Goal: Task Accomplishment & Management: Complete application form

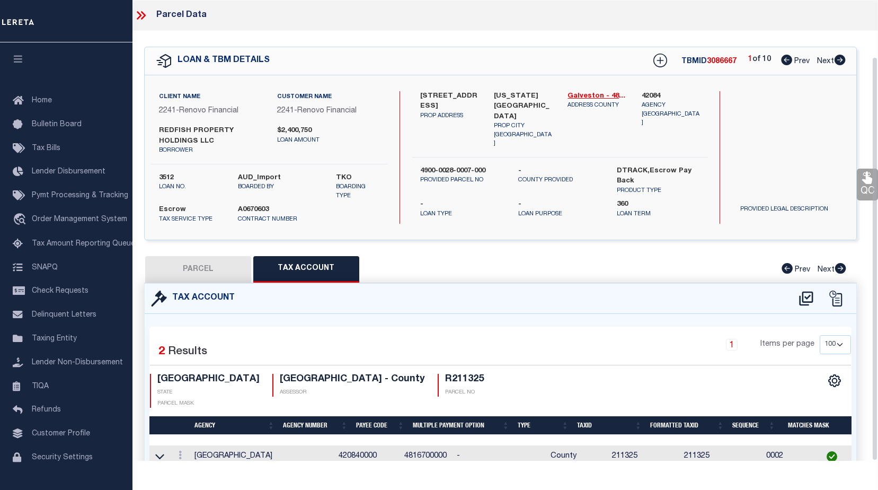
select select "100"
select select "25066"
select select "Escrow"
click at [141, 17] on icon at bounding box center [141, 15] width 14 height 14
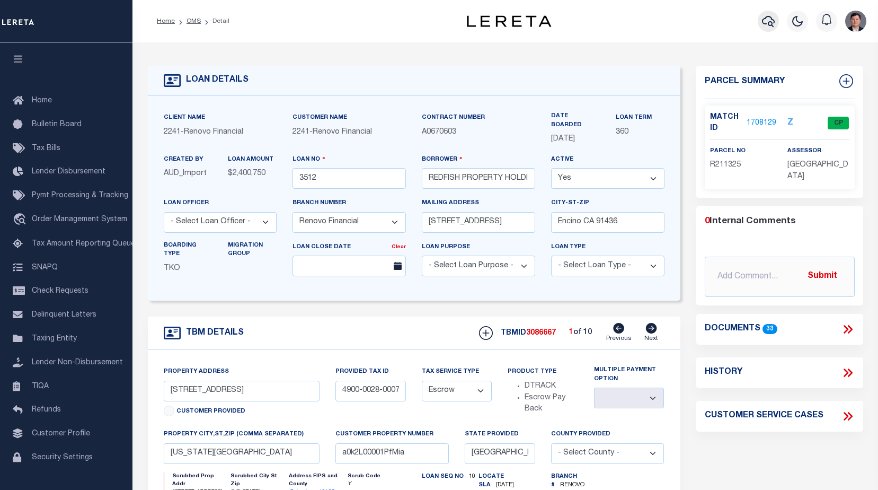
click at [770, 21] on icon "button" at bounding box center [768, 21] width 13 height 13
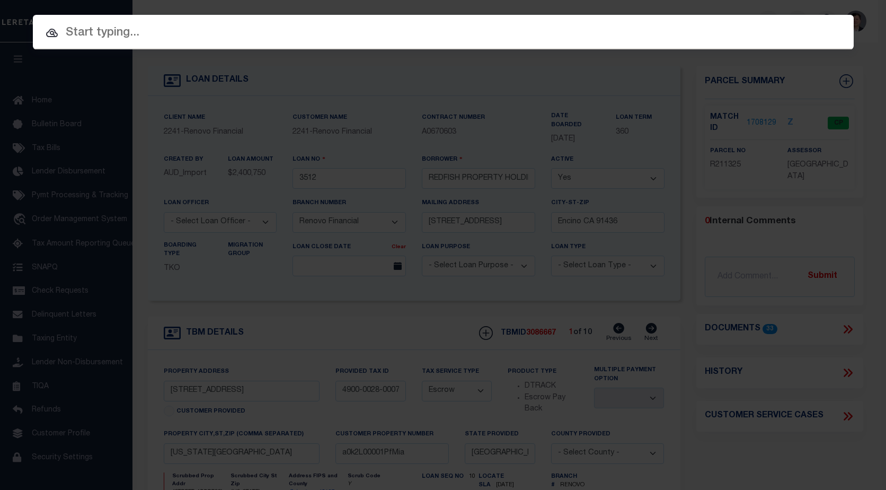
click at [243, 30] on input "text" at bounding box center [443, 33] width 821 height 19
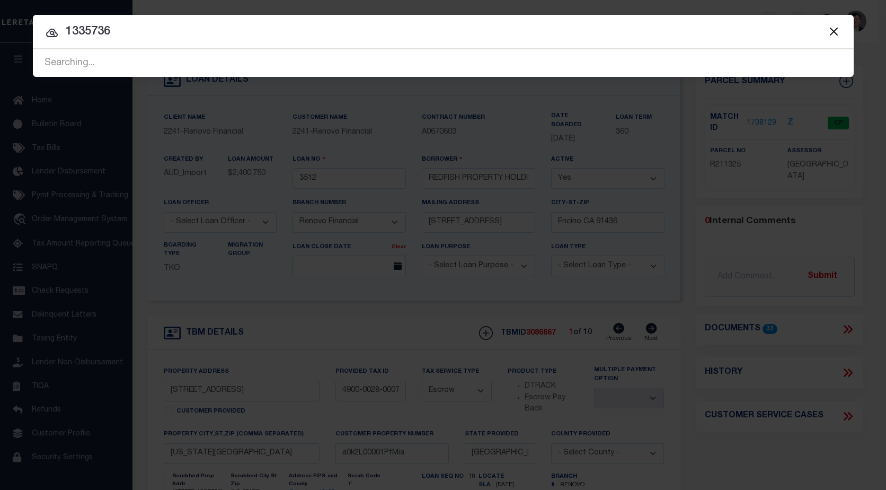
type input "1335736"
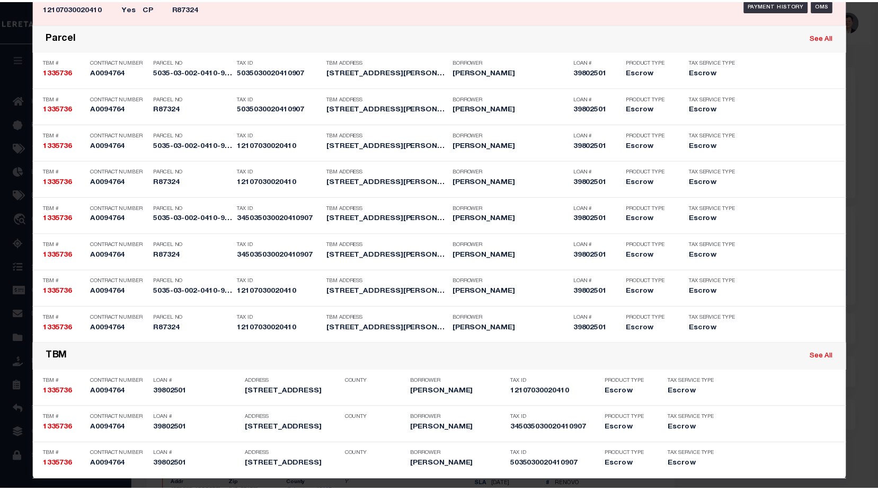
scroll to position [349, 0]
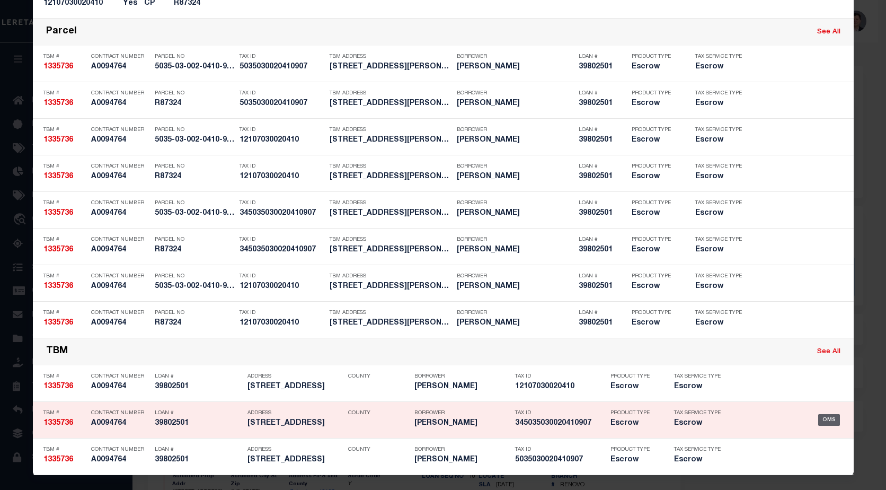
click at [828, 419] on div "OMS" at bounding box center [829, 420] width 22 height 12
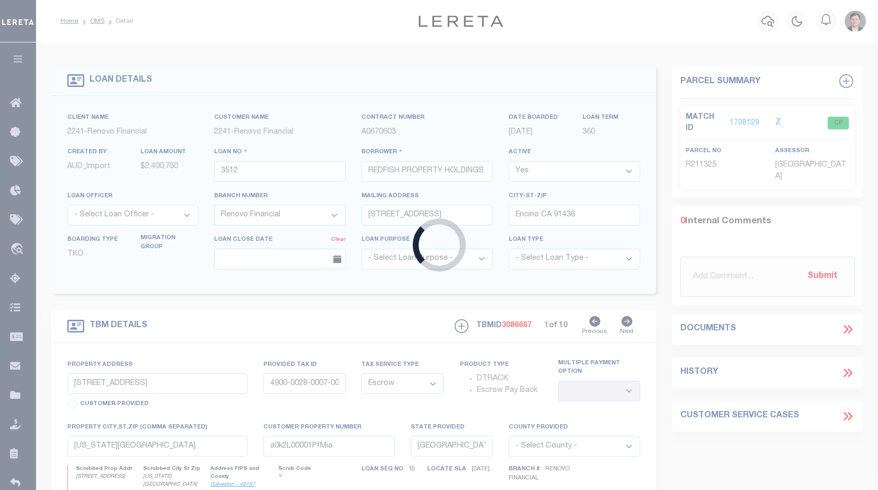
type input "39802501"
type input "[PERSON_NAME]"
select select
type input "[STREET_ADDRESS]"
type input "[GEOGRAPHIC_DATA]-5384"
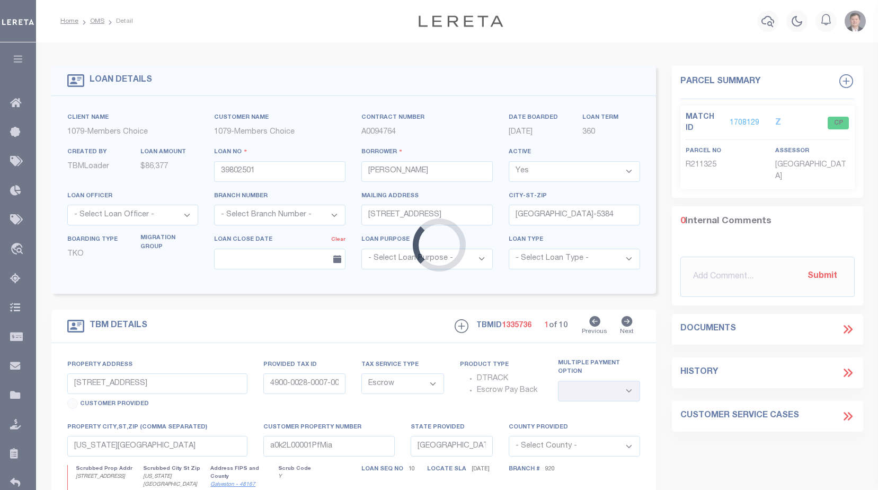
type input "[STREET_ADDRESS]"
type input "5035-03-002-0410-907"
select select
type input "[GEOGRAPHIC_DATA]"
select select "711"
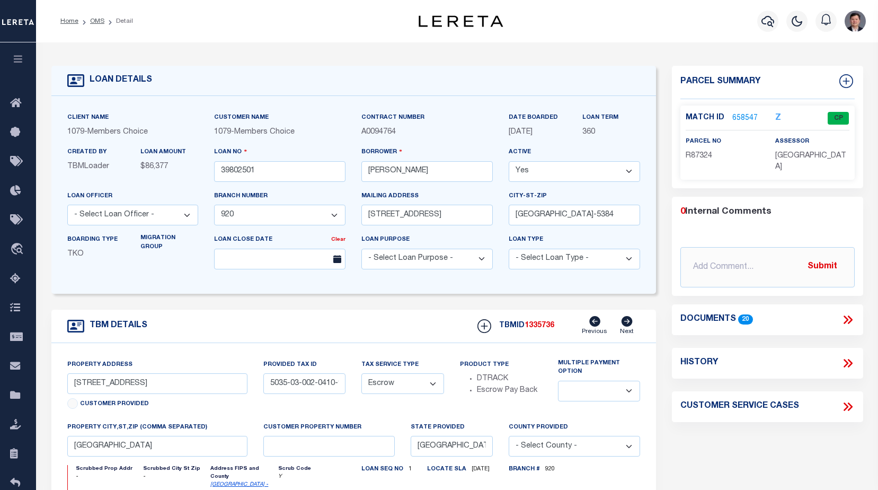
click at [748, 114] on link "658547" at bounding box center [744, 118] width 25 height 11
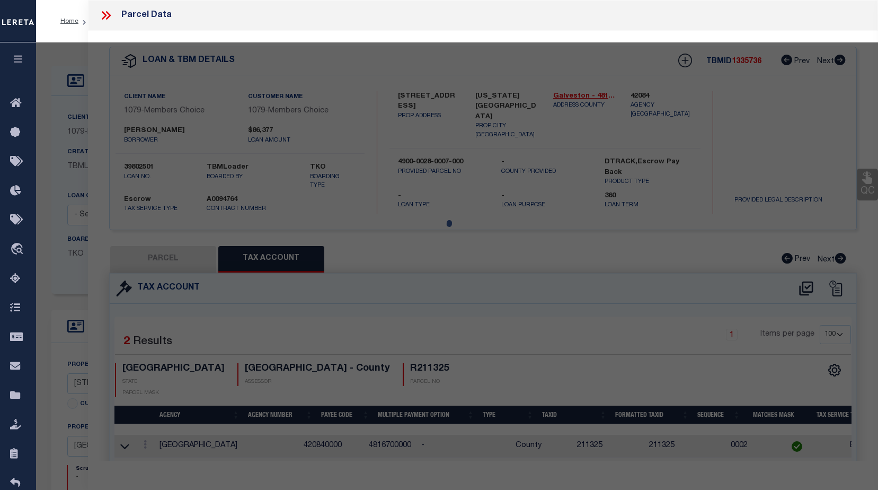
select select "AS"
checkbox input "false"
select select "CP"
type input "[PERSON_NAME]"
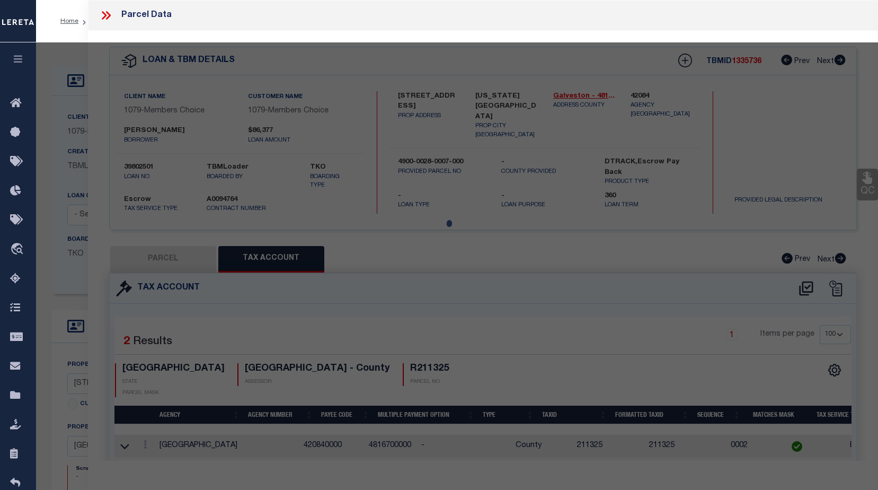
type input "5035-03-002-0410-907"
type input "[STREET_ADDRESS]"
checkbox input "false"
type input "[GEOGRAPHIC_DATA]"
type textarea "MISSION [PERSON_NAME] SEC 3, BLOCK 2, LOT 41"
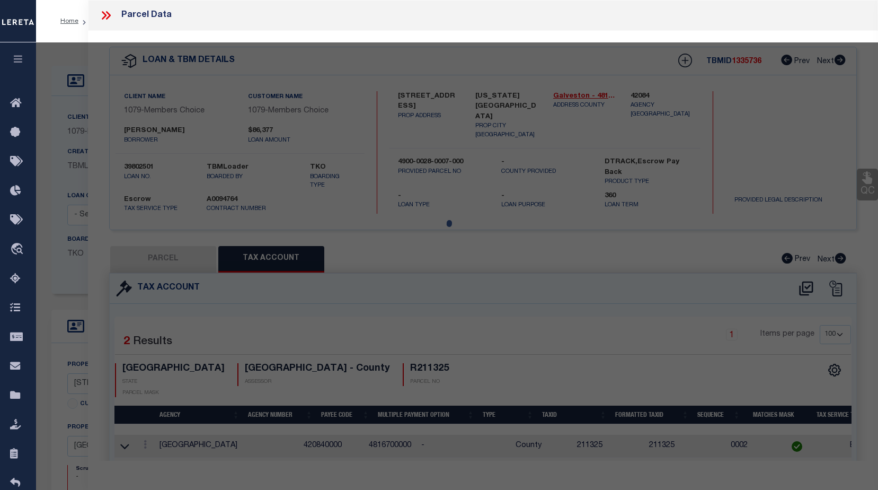
type textarea "Tax ID Special Project"
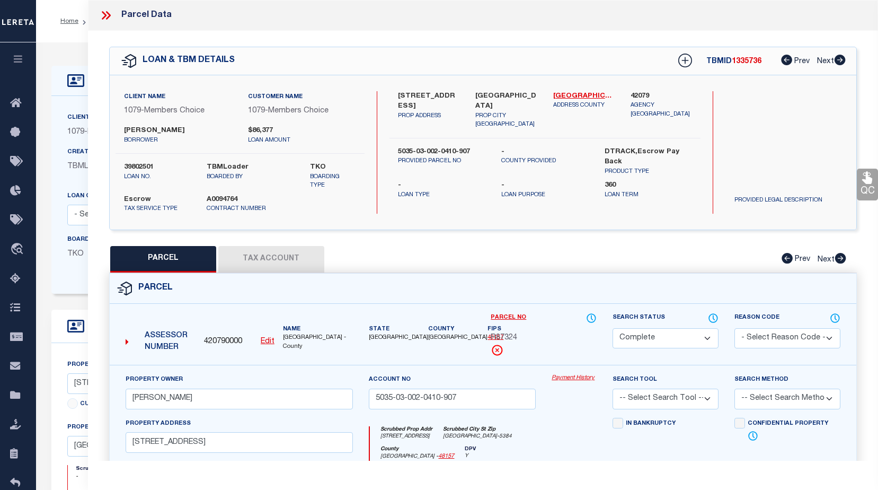
click at [291, 255] on button "Tax Account" at bounding box center [271, 259] width 106 height 26
select select "100"
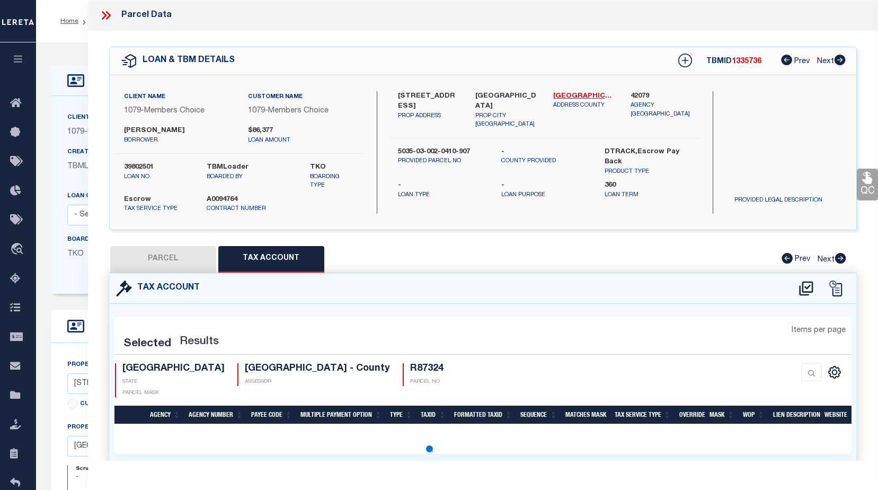
select select "100"
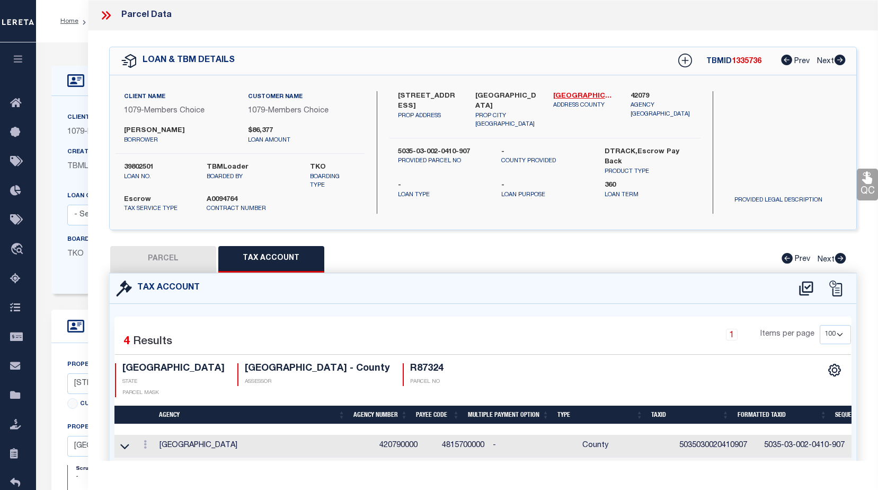
click at [108, 17] on icon at bounding box center [108, 15] width 5 height 8
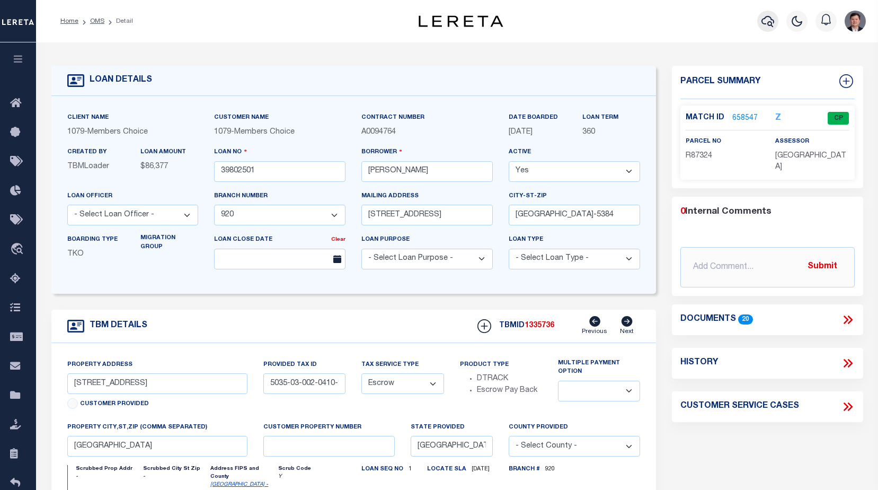
click at [771, 21] on icon "button" at bounding box center [767, 21] width 13 height 13
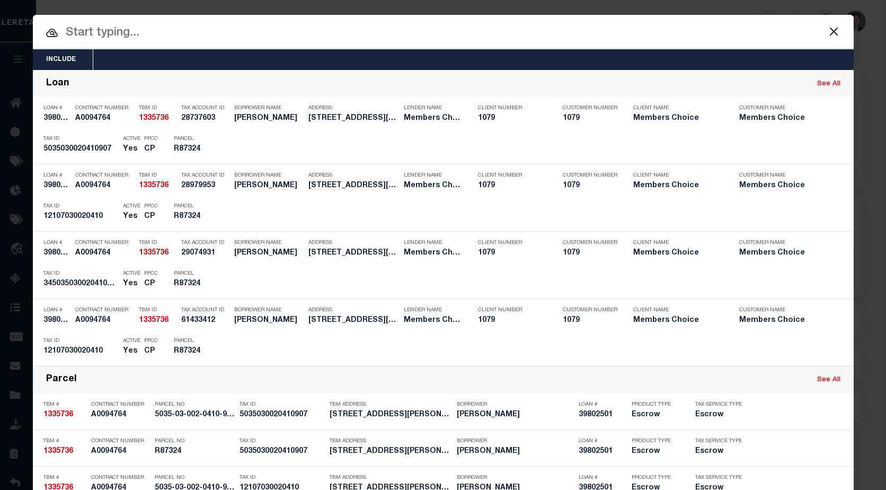
click at [528, 33] on input "text" at bounding box center [443, 33] width 821 height 19
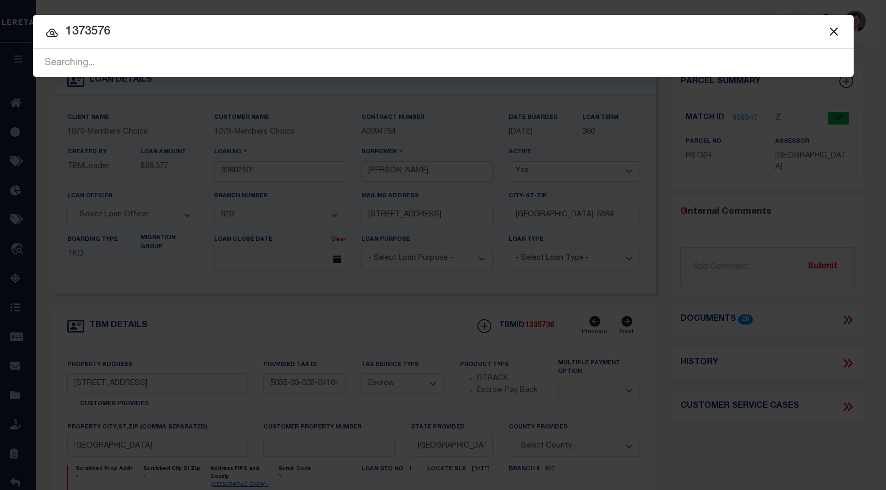
type input "1373576"
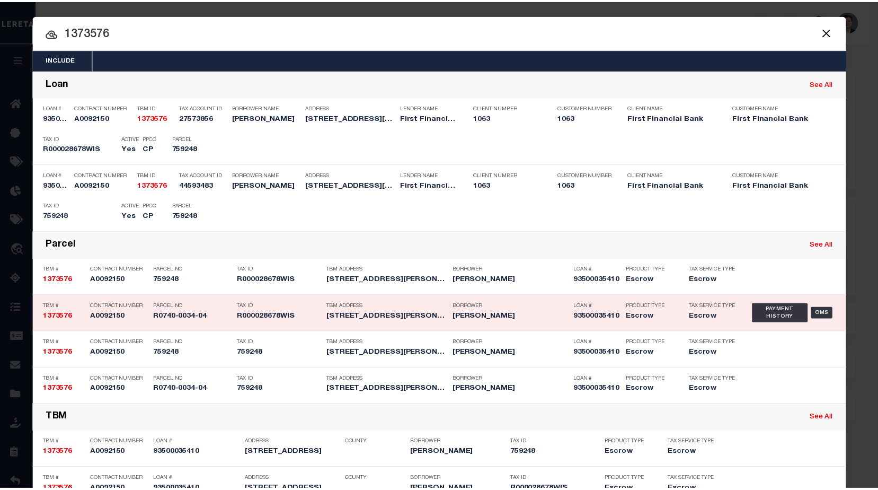
scroll to position [32, 0]
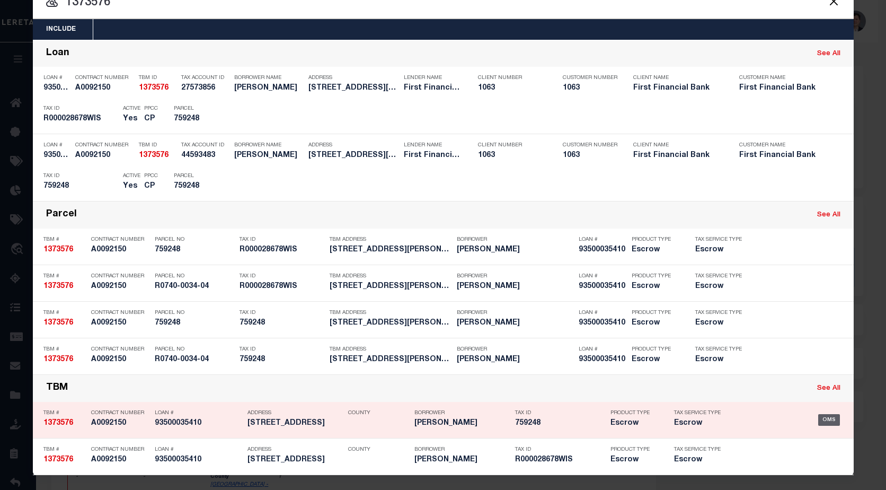
click at [832, 419] on div "OMS" at bounding box center [829, 420] width 22 height 12
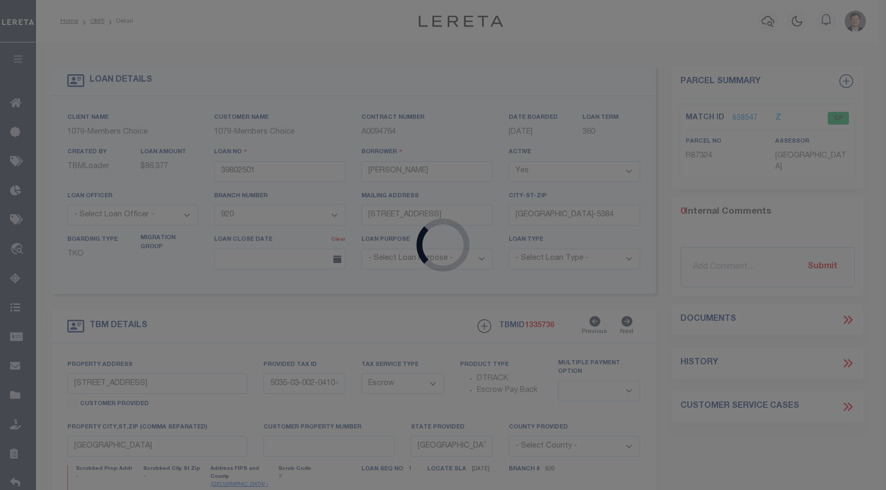
type input "93500035410"
type input "[PERSON_NAME]"
select select
type input "[STREET_ADDRESS]"
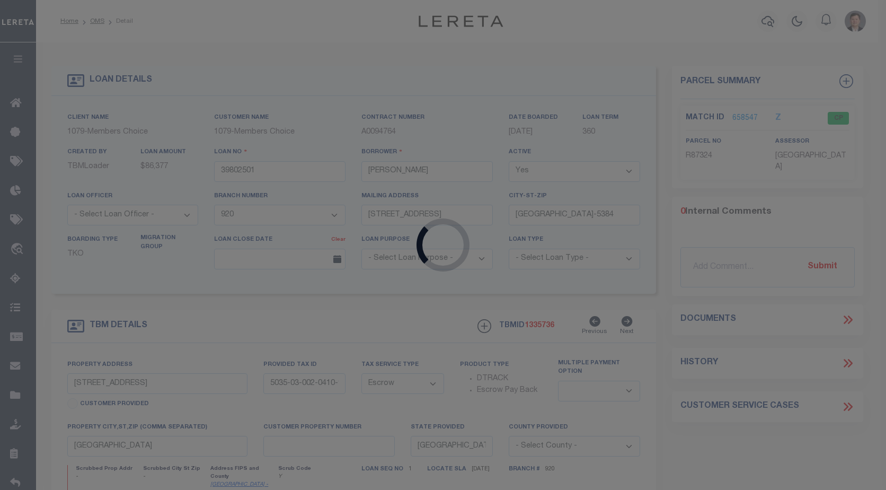
type input "[GEOGRAPHIC_DATA],TX 76078-3459"
select select "100"
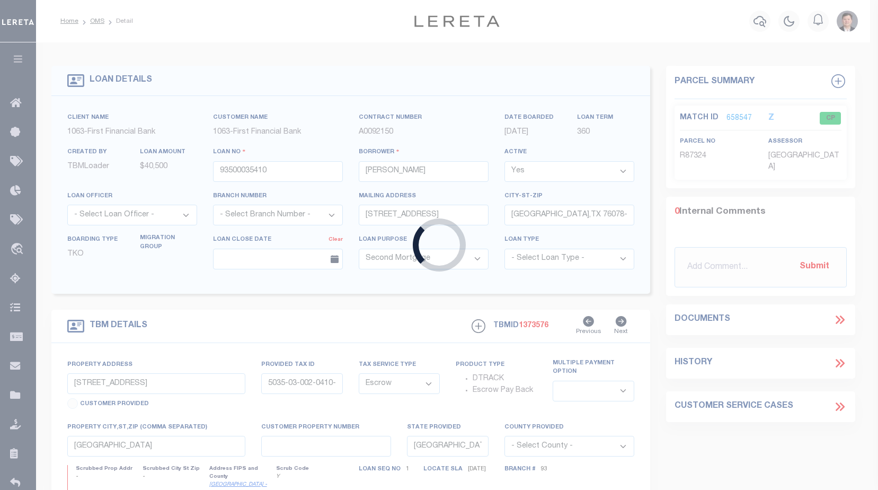
select select "745"
select select "540"
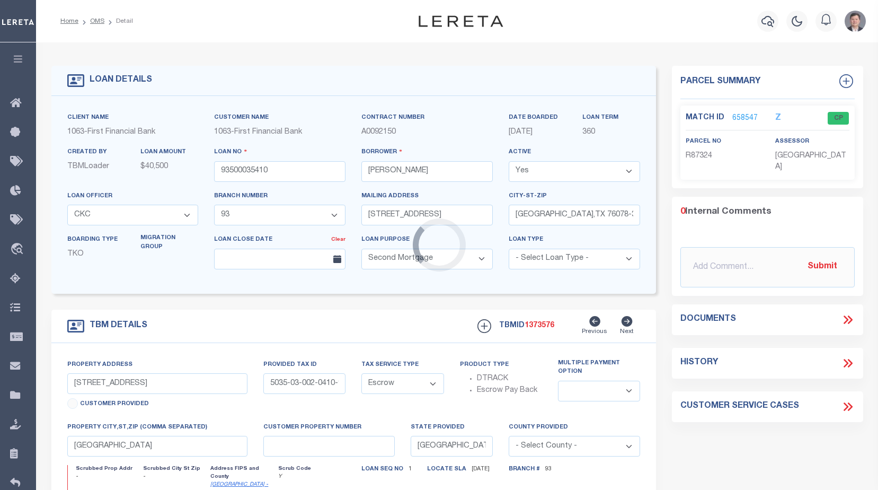
type input "[STREET_ADDRESS]"
type input "R0740-0034-04"
select select
type input "[PERSON_NAME] TX 760780000"
type textarea "A-744 [PERSON_NAME] CSL Subd: Fairview Acres Pt 34 Acres: 1.000"
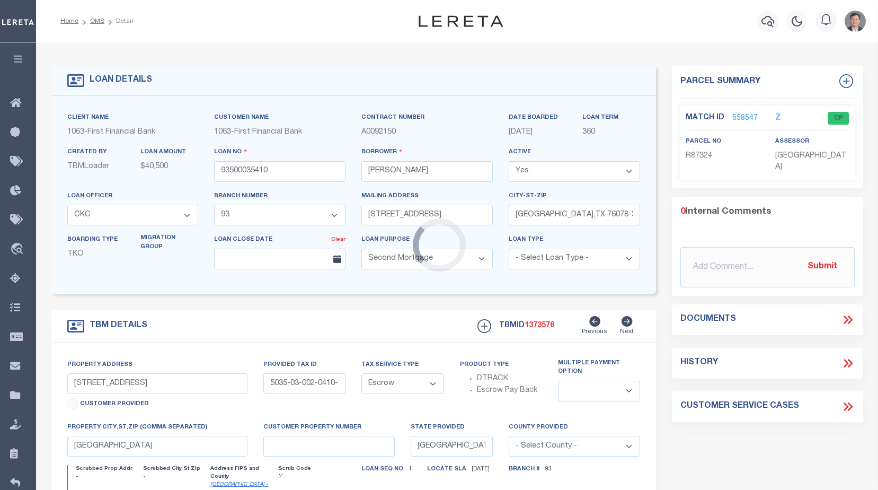
type textarea "R0740-0034-04"
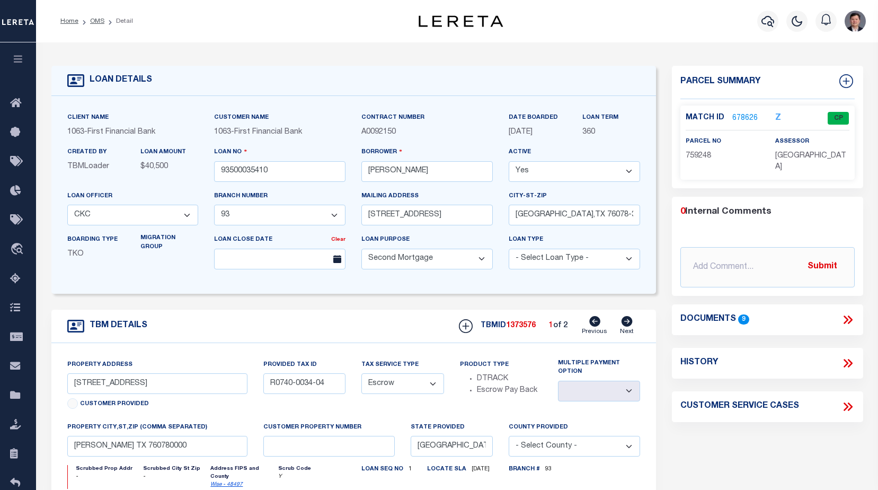
click at [628, 324] on icon at bounding box center [627, 321] width 12 height 11
type input "R0740-0034-04WIS"
select select
type textarea "Fairview Acres Lot Pt 34 A-7 44 [PERSON_NAME] CSL Acres: 1.000"
type textarea "Re-inactivated - actually a duplicate - see TBMID 1373576 Reactivated per [PERS…"
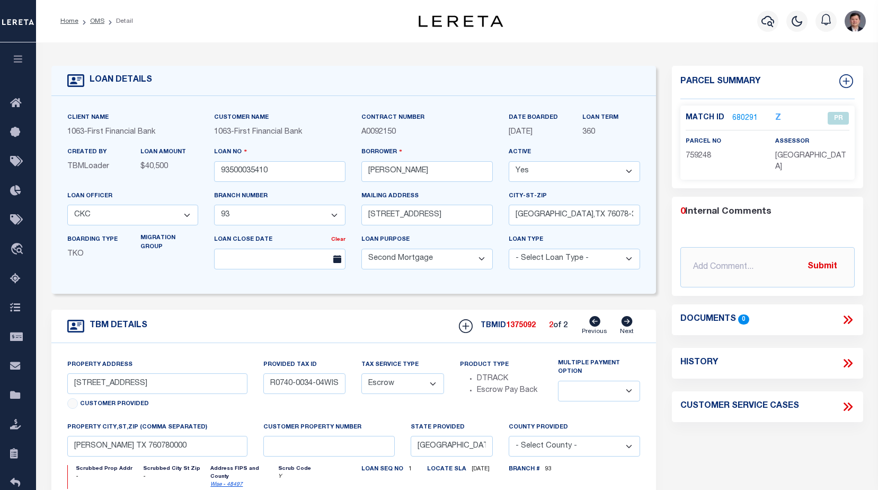
click at [596, 321] on icon at bounding box center [594, 321] width 11 height 11
type input "R0740-0034-04"
select select
type textarea "A-744 [PERSON_NAME] CSL Subd: Fairview Acres Pt 34 Acres: 1.000"
type textarea "R0740-0034-04"
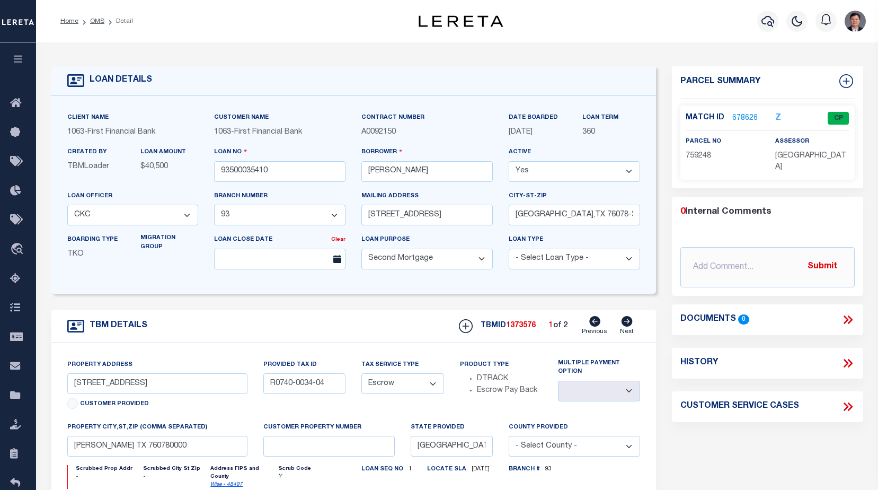
click at [738, 116] on link "678626" at bounding box center [744, 118] width 25 height 11
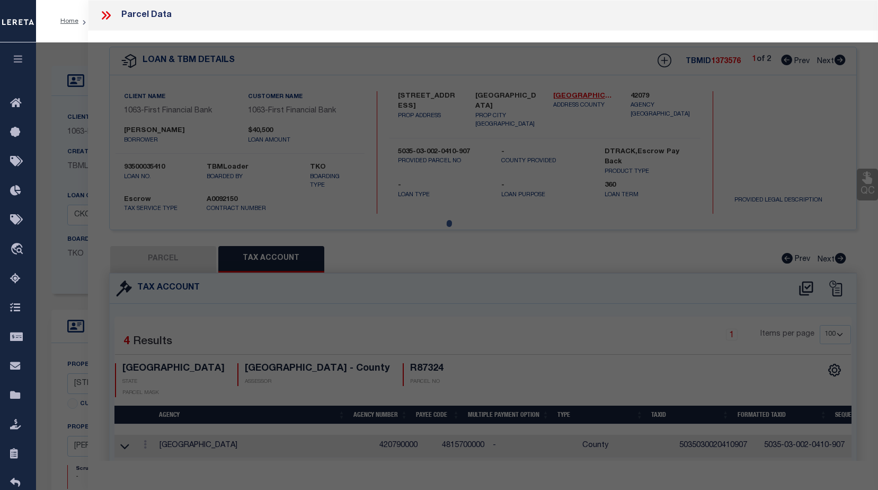
select select "AS"
checkbox input "false"
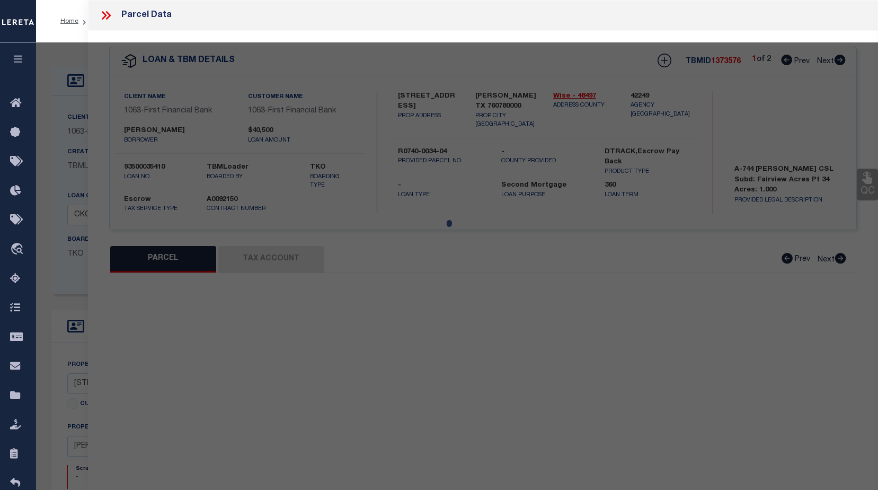
select select "CP"
type input "[PERSON_NAME] & [PERSON_NAME]"
type input "R0740.0034.04"
type input "186 MARTINDALE"
checkbox input "false"
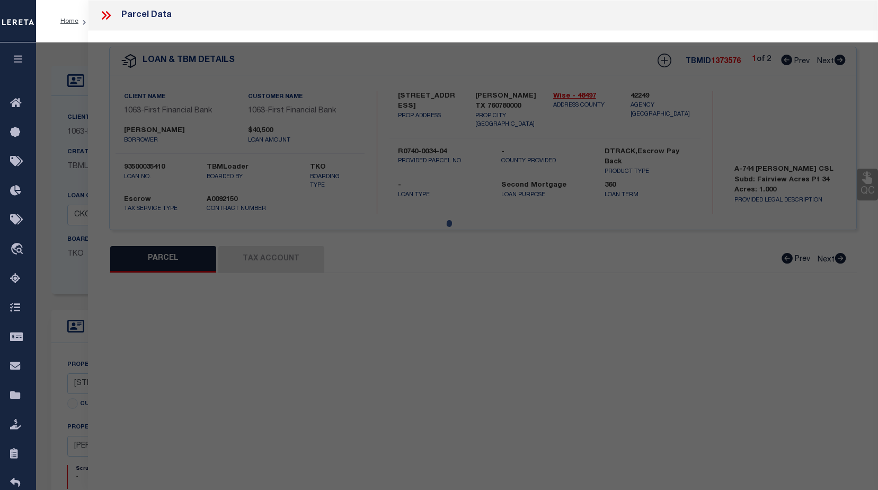
type input "[GEOGRAPHIC_DATA] 000000"
type textarea "PT LOT 34 [GEOGRAPHIC_DATA] A-744 [PERSON_NAME] CSL"
type textarea "Tax ID Special Project"
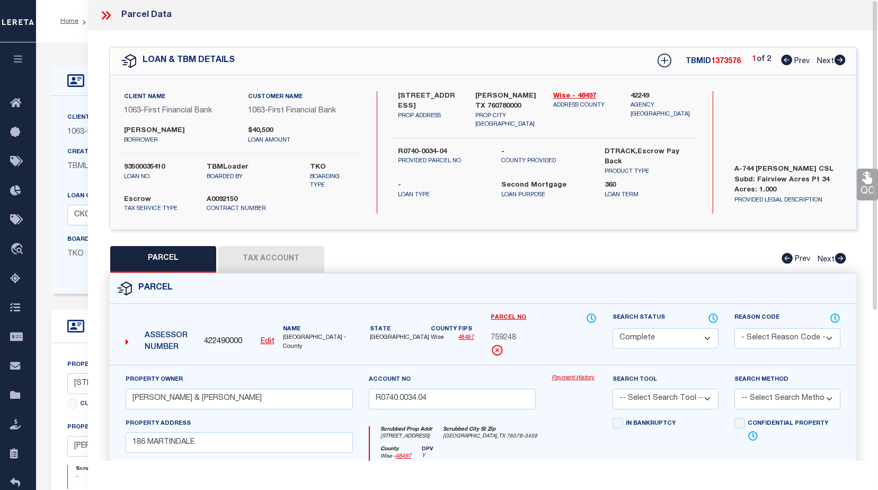
click at [267, 256] on button "Tax Account" at bounding box center [271, 259] width 106 height 26
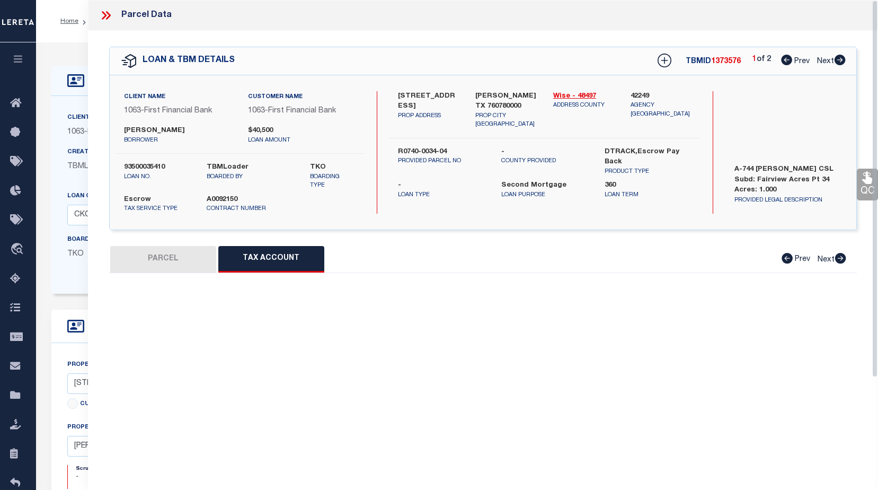
select select "100"
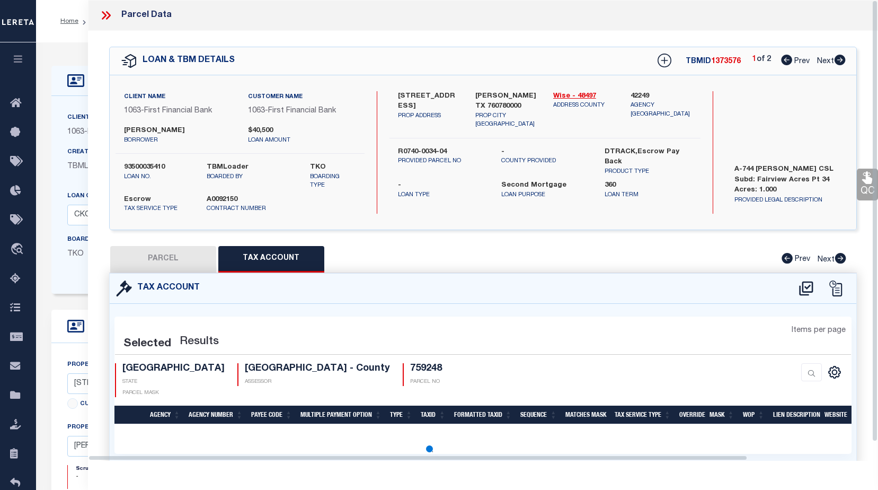
select select "100"
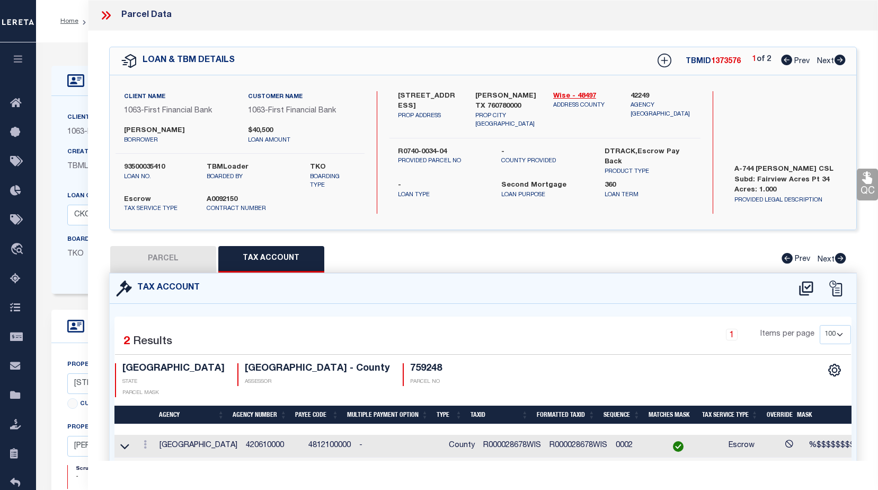
click at [108, 17] on icon at bounding box center [108, 15] width 5 height 8
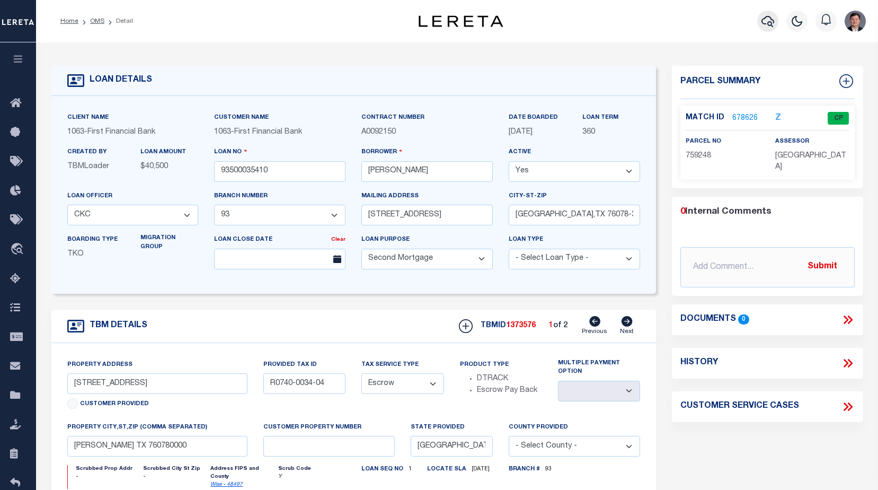
click at [762, 21] on icon "button" at bounding box center [767, 21] width 13 height 11
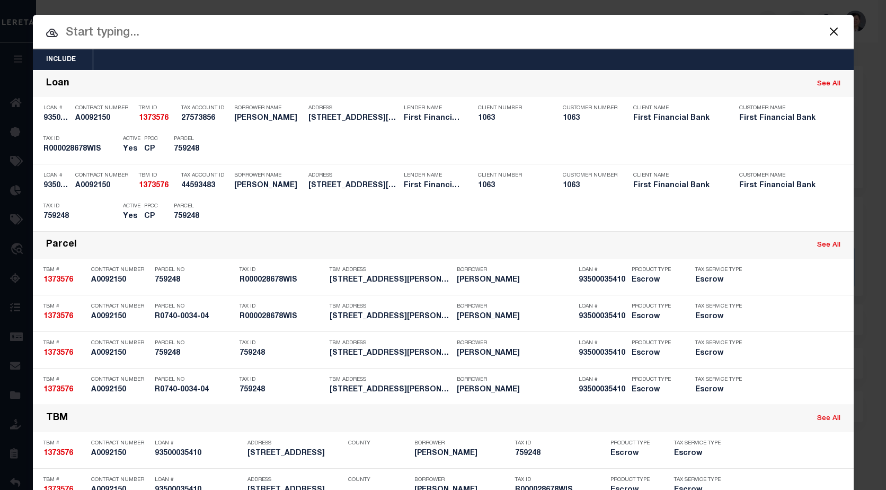
click at [333, 32] on input "text" at bounding box center [443, 33] width 821 height 19
paste input "1373496"
type input "1373496"
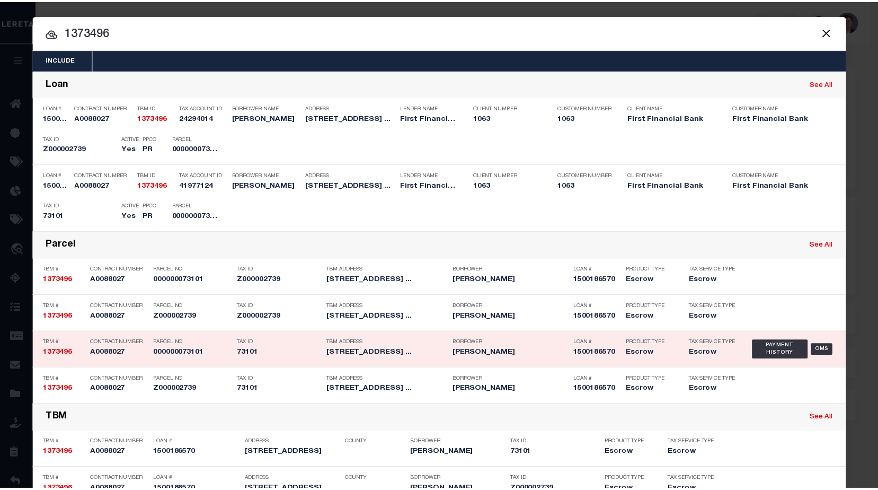
scroll to position [32, 0]
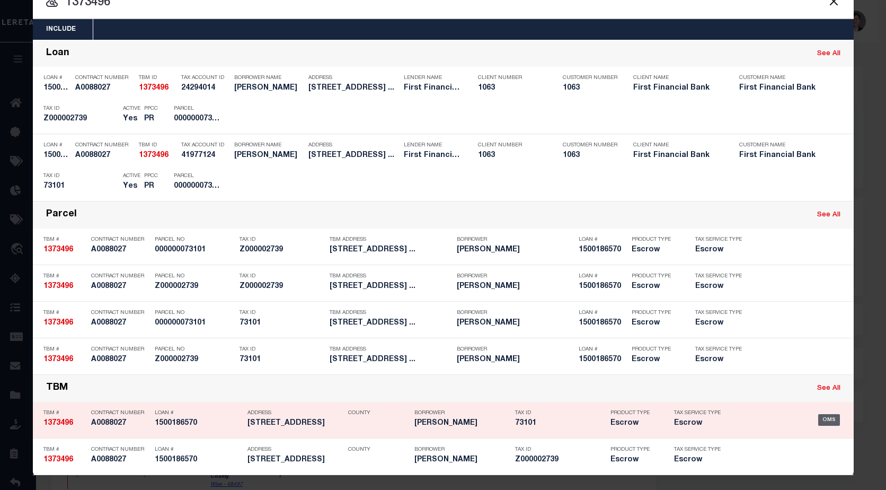
click at [828, 421] on div "OMS" at bounding box center [829, 420] width 22 height 12
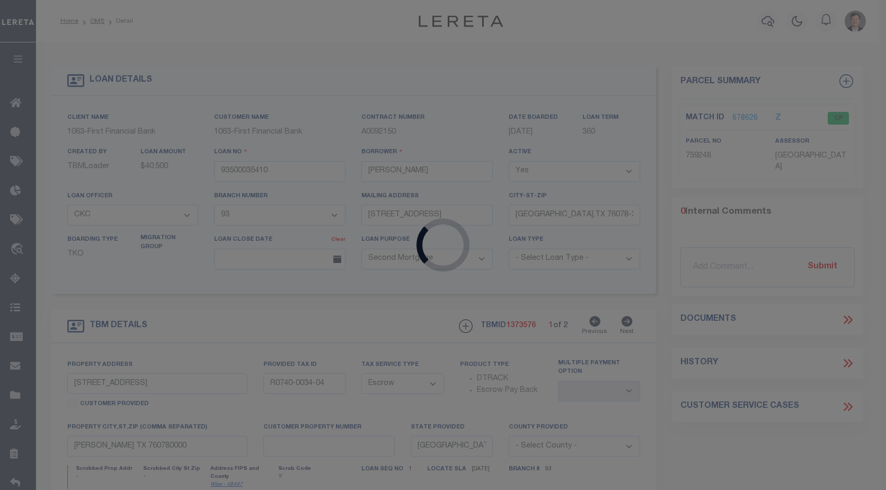
type input "1500186570"
type input "[PERSON_NAME]"
select select "15222"
select select "489"
type input "[STREET_ADDRESS]"
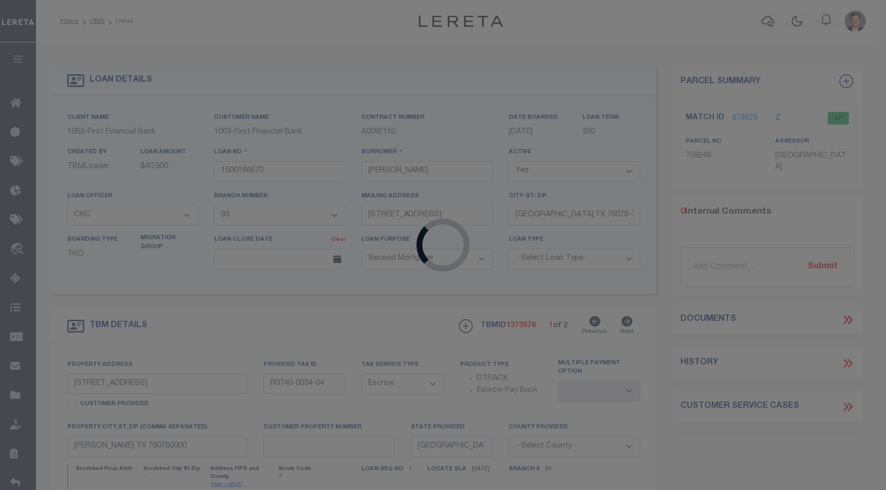
type input "[GEOGRAPHIC_DATA]-7437"
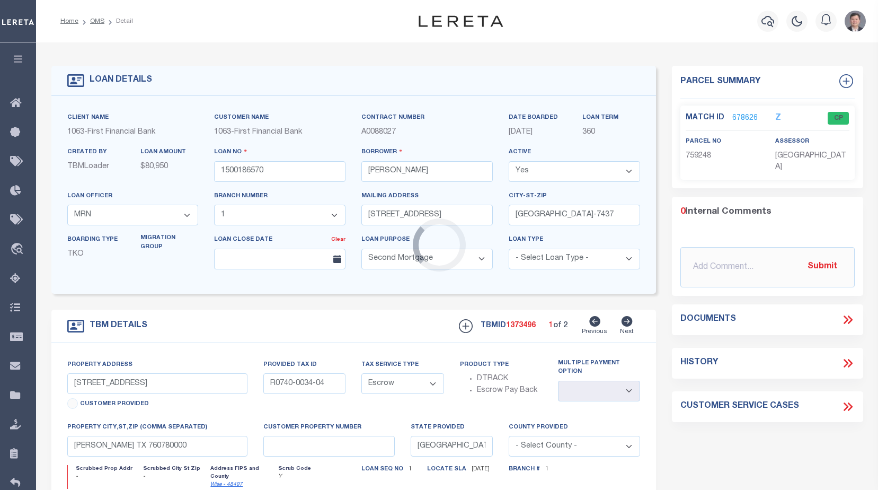
type input "[STREET_ADDRESS]"
type input "Z000002739"
select select
type input "ABILENE [GEOGRAPHIC_DATA] 796017437"
type textarea "A1171 SUR 11 B A L SE/4 ACRES 1.89"
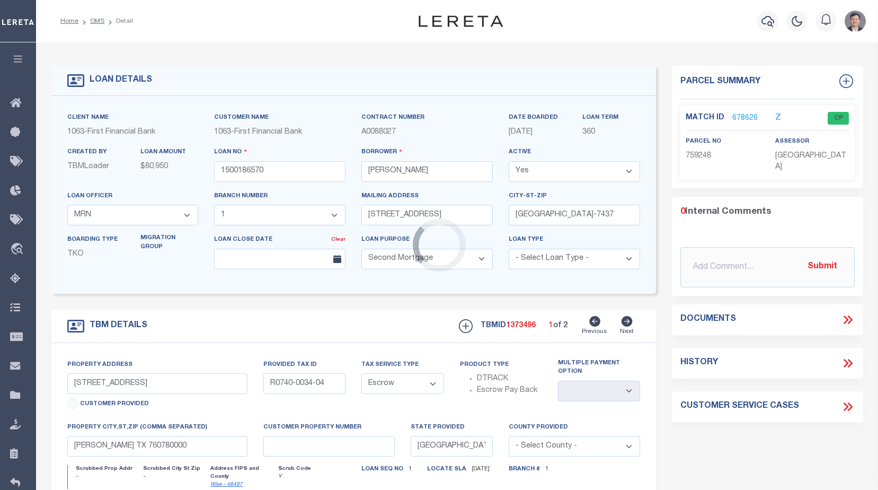
type textarea "Re-inactivated - actually a duplicate - see TBMID 1373495 Reactivated per [PERS…"
select select "15222"
select select "489"
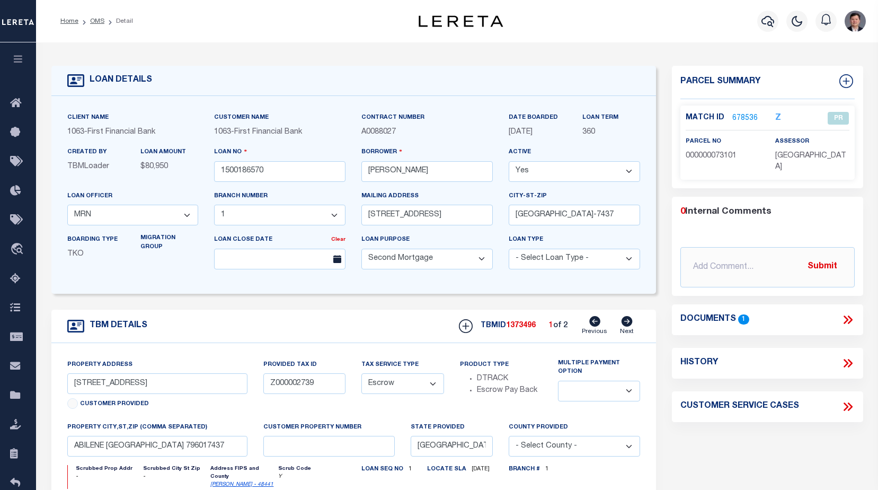
click at [740, 117] on link "678536" at bounding box center [744, 118] width 25 height 11
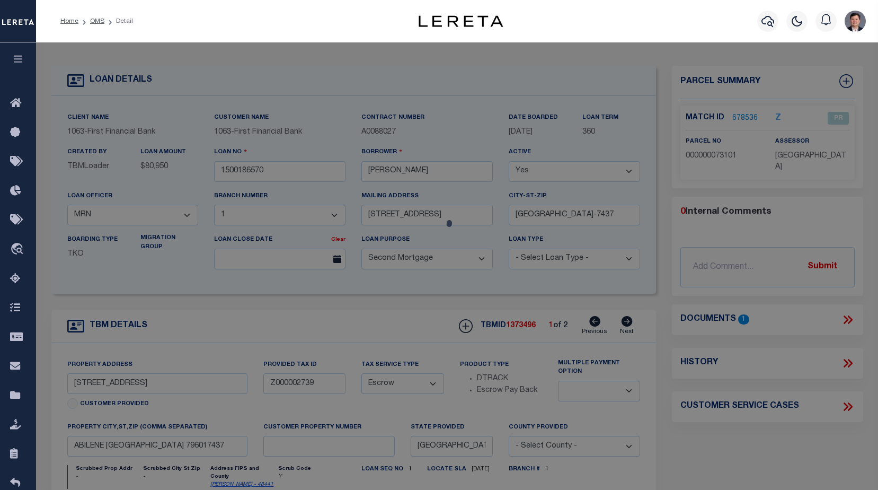
select select "AS"
checkbox input "false"
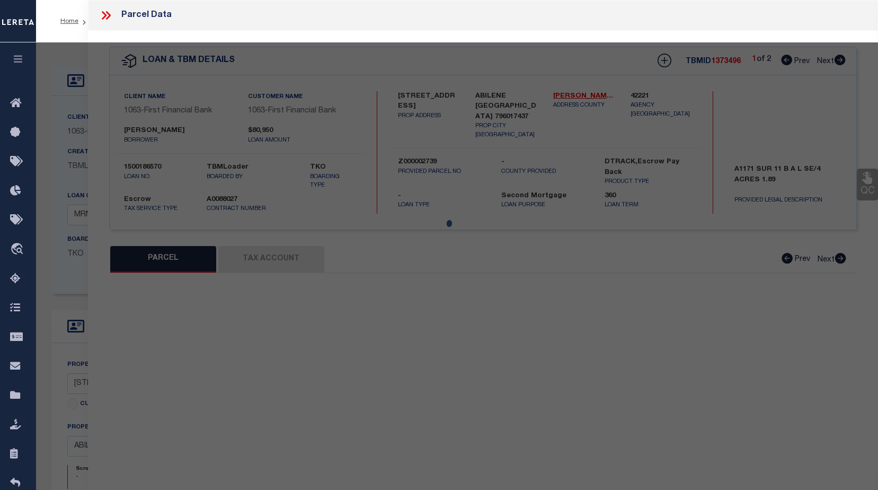
select select "PR"
type input "[PERSON_NAME] & [PERSON_NAME]"
type input "A1171000100"
type input "171 CR 504"
checkbox input "false"
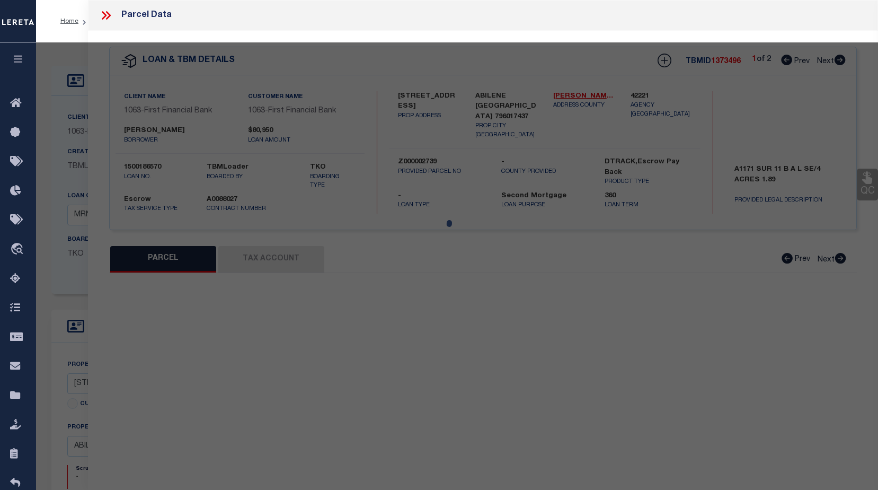
type textarea "A1171 SUR 11 B A L SE/4, ACRES 1.89"
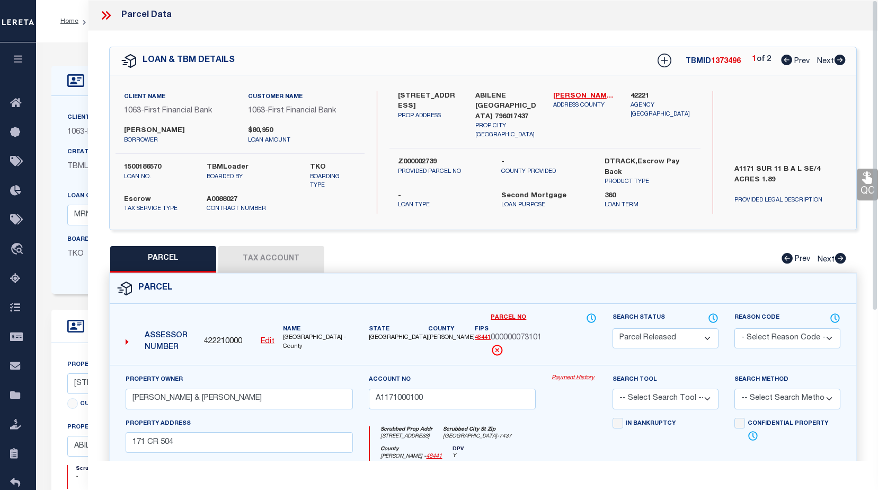
click at [288, 261] on button "Tax Account" at bounding box center [271, 259] width 106 height 26
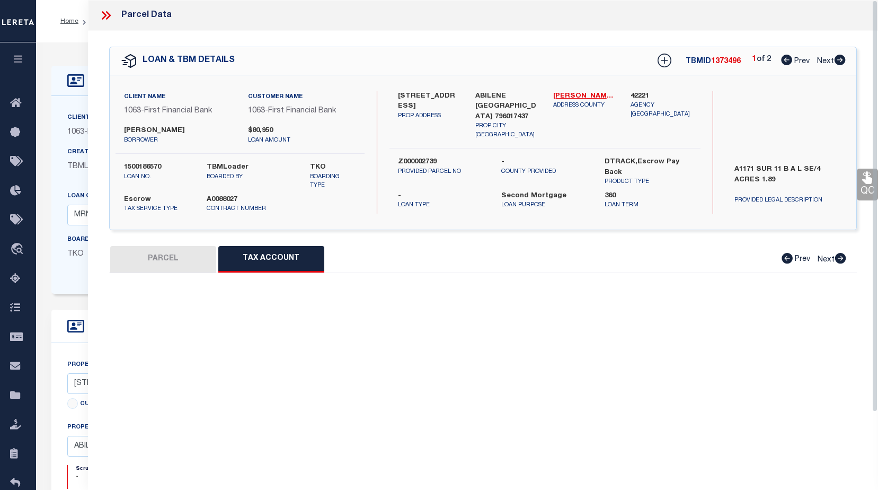
select select "100"
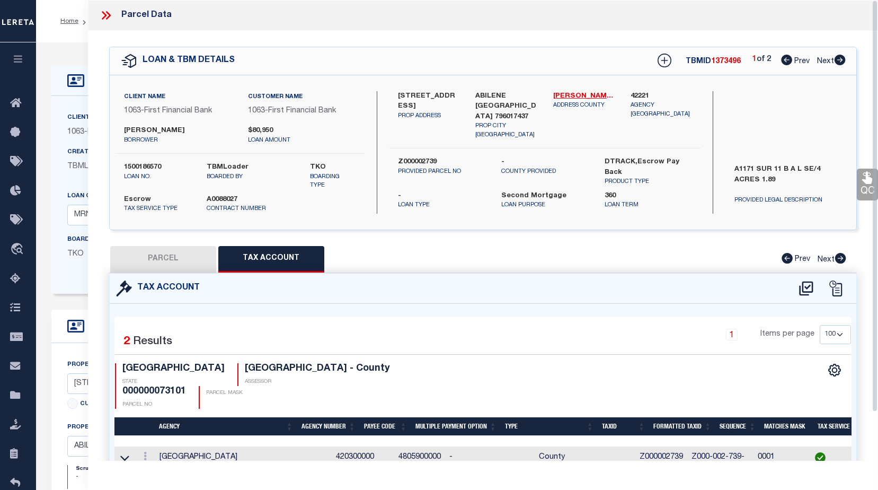
click at [104, 15] on icon at bounding box center [106, 15] width 14 height 14
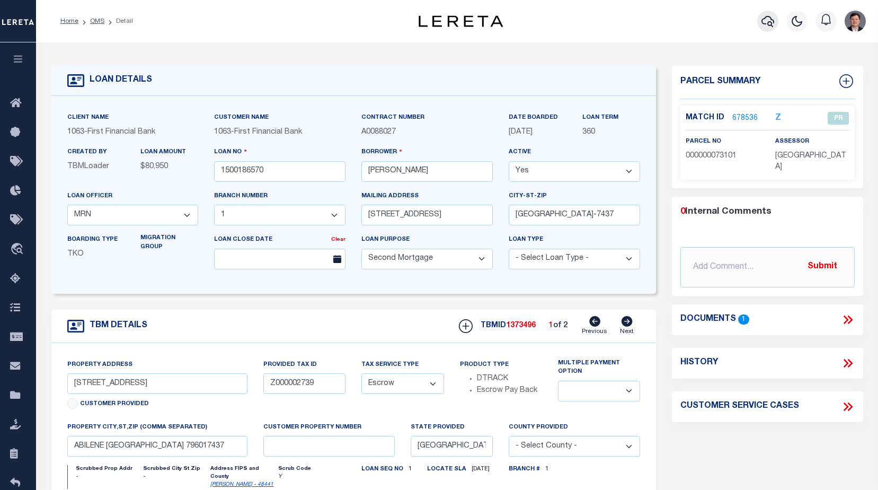
click at [766, 19] on icon "button" at bounding box center [767, 21] width 13 height 13
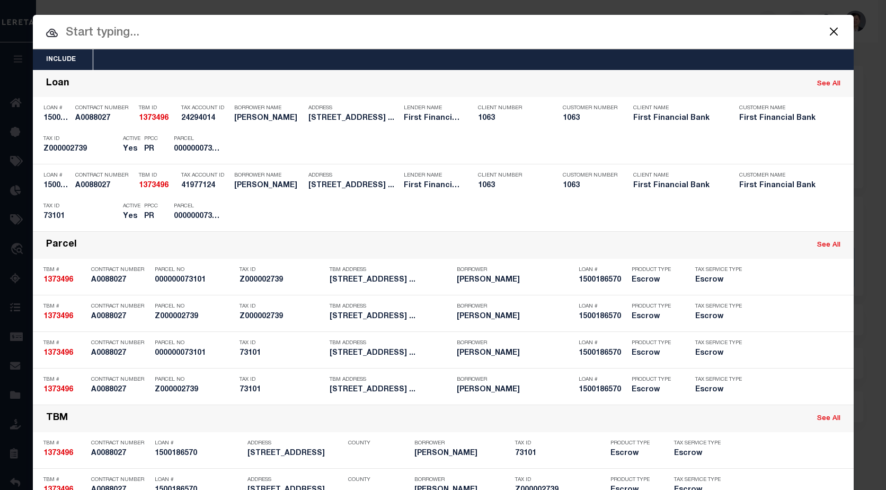
click at [535, 31] on input "text" at bounding box center [443, 33] width 821 height 19
paste input "3079306"
type input "3079306"
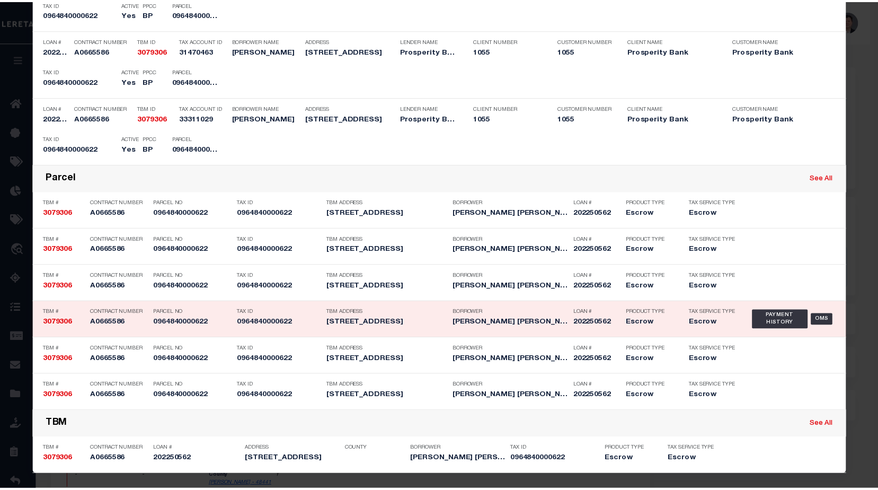
scroll to position [136, 0]
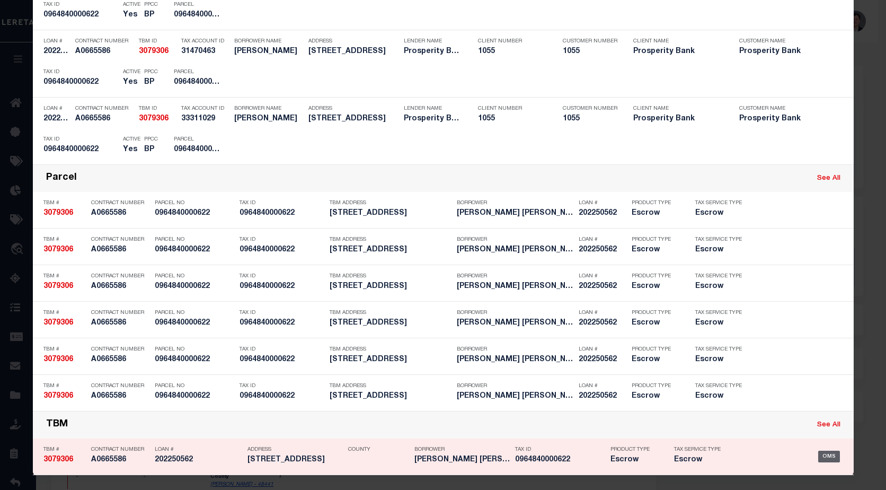
click at [818, 454] on div "OMS" at bounding box center [829, 456] width 22 height 12
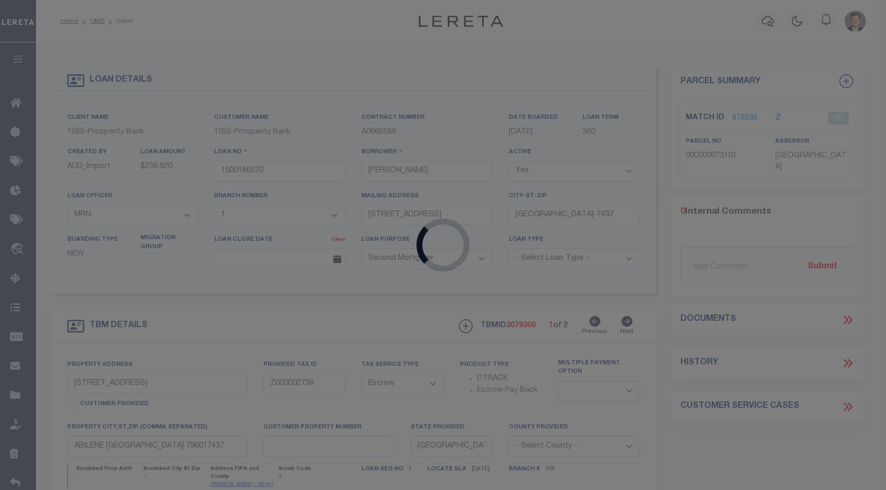
type input "202250562"
type input "[PERSON_NAME] [PERSON_NAME]"
select select
type input "[STREET_ADDRESS]"
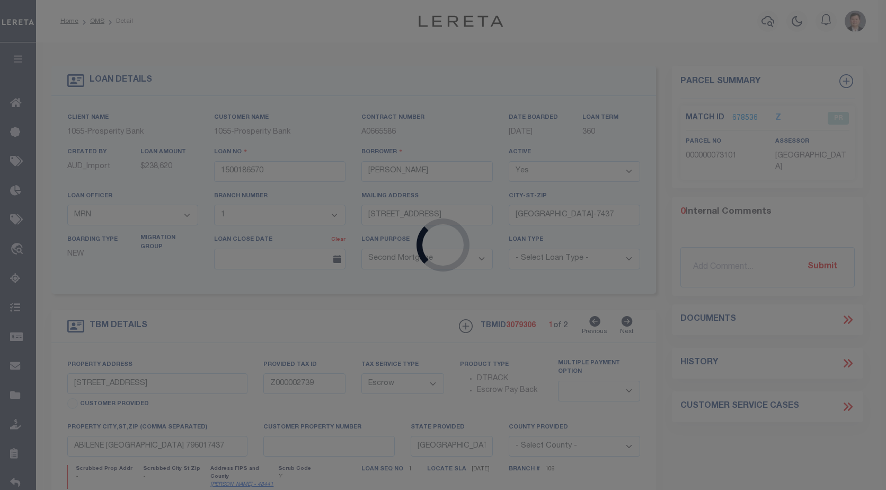
type input "[GEOGRAPHIC_DATA] TX 77062-4532"
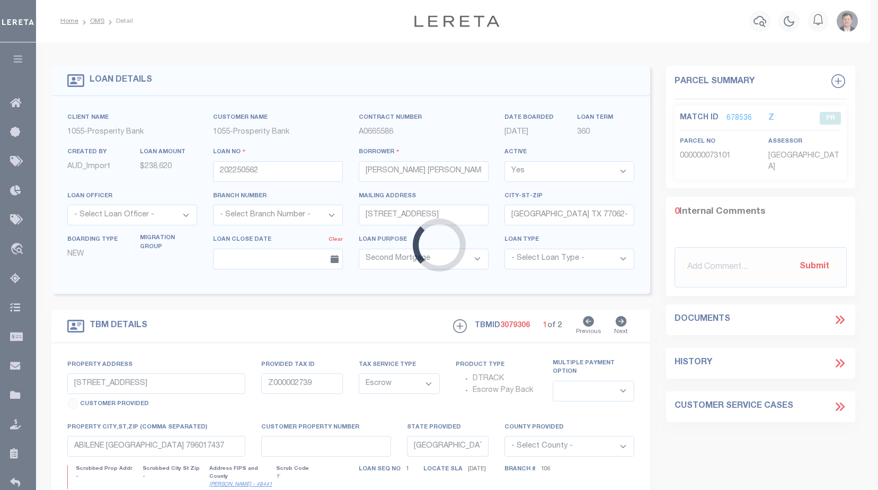
type input "[STREET_ADDRESS]"
type input "0964840000622"
select select
type textarea "PART OF LOTS 621&622 BLK 43 [GEOGRAPHIC_DATA] SECT 3"
select select "4058"
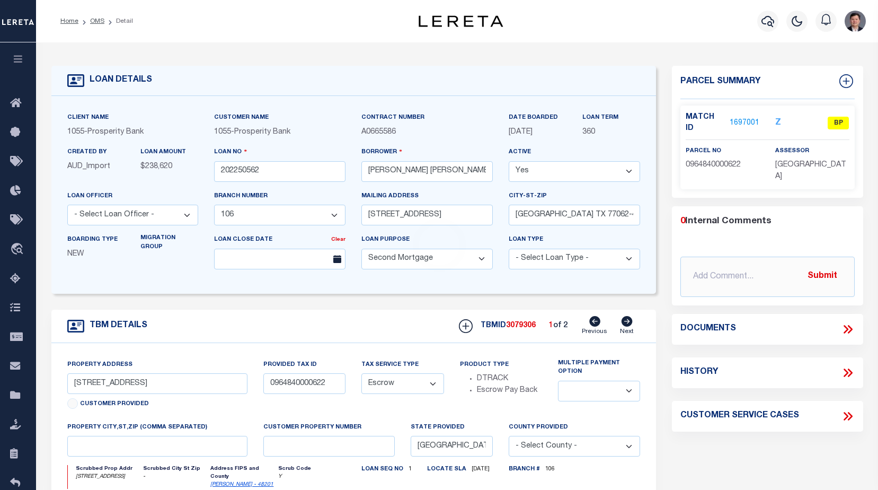
select select "10538"
click at [742, 119] on link "1697001" at bounding box center [745, 123] width 30 height 11
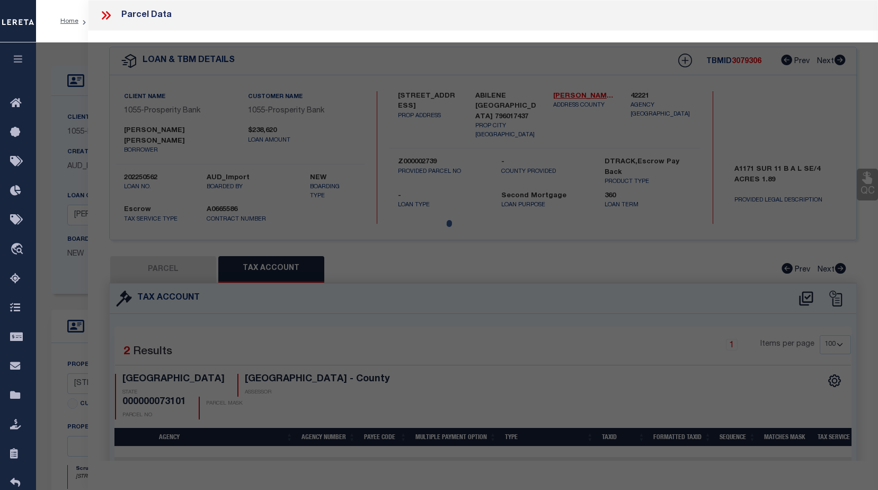
select select "AS"
checkbox input "false"
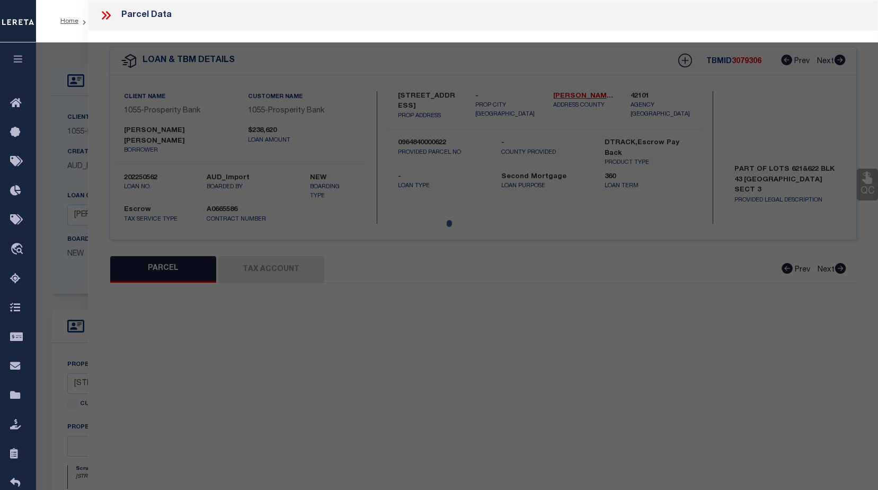
select select "BP"
type input "[PERSON_NAME] & [PERSON_NAME]"
type input "[STREET_ADDRESS]"
checkbox input "false"
type input "[GEOGRAPHIC_DATA]"
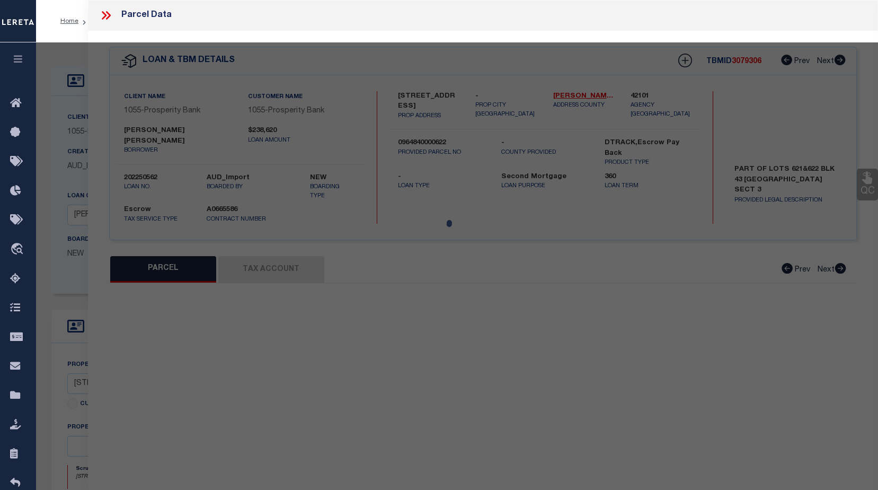
type textarea "TRS 621B & [STREET_ADDRESS]"
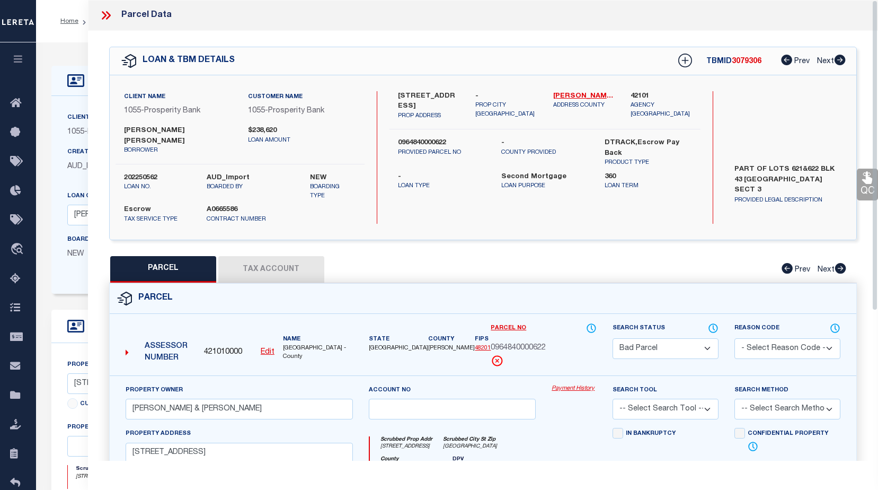
click at [265, 256] on button "Tax Account" at bounding box center [271, 269] width 106 height 26
select select "100"
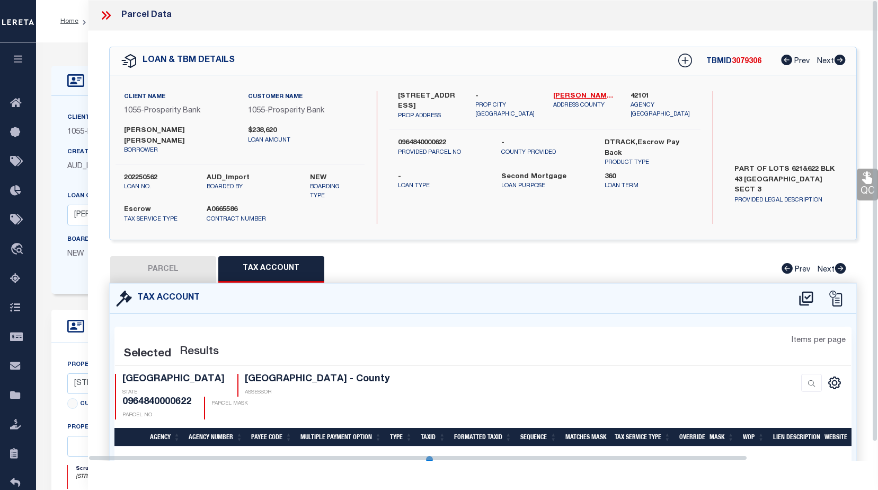
select select "100"
